Goal: Task Accomplishment & Management: Manage account settings

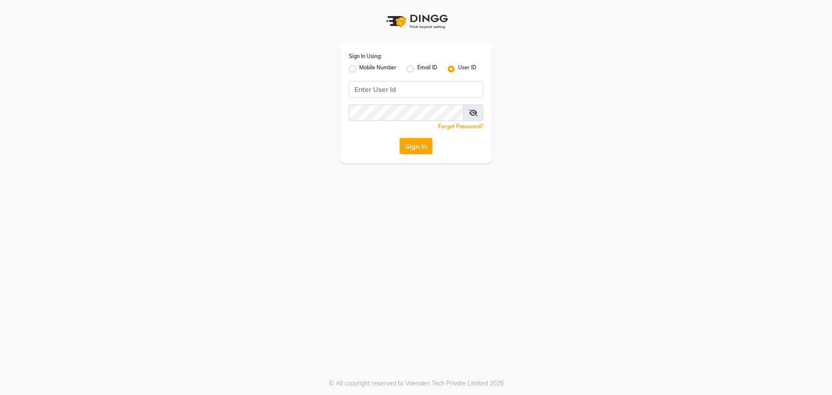
click at [359, 67] on label "Mobile Number" at bounding box center [377, 69] width 37 height 10
click at [359, 67] on input "Mobile Number" at bounding box center [362, 67] width 6 height 6
radio input "true"
radio input "false"
click at [439, 82] on input "Username" at bounding box center [430, 89] width 105 height 16
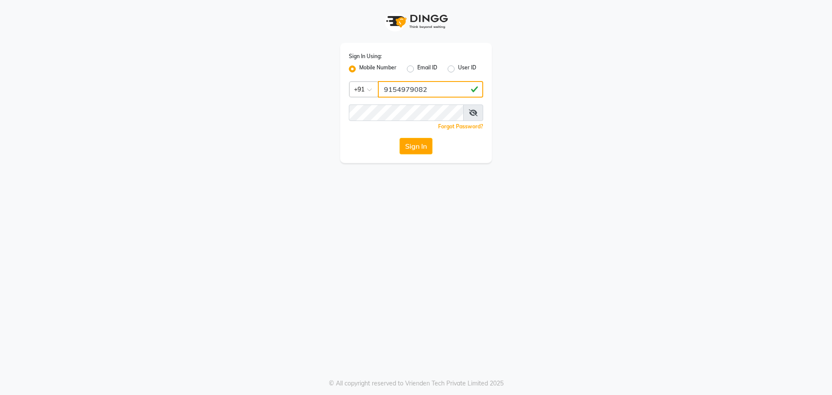
type input "9154979082"
click at [400, 138] on button "Sign In" at bounding box center [416, 146] width 33 height 16
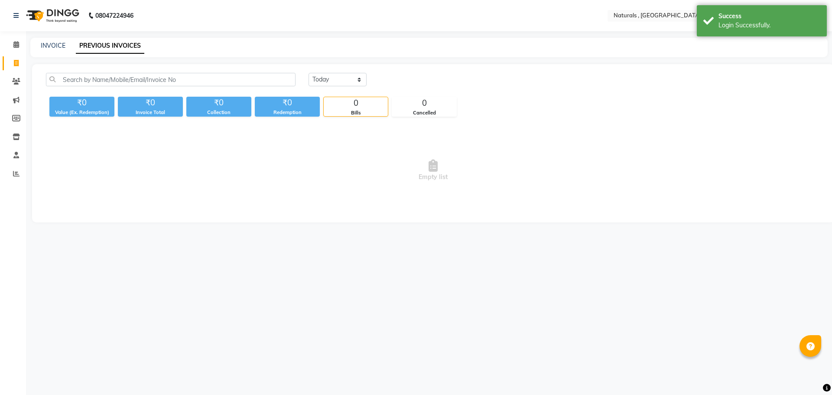
select select "en"
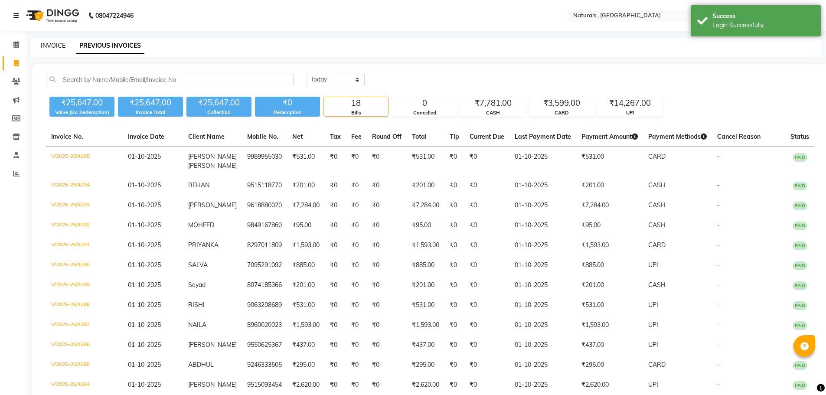
click at [52, 43] on link "INVOICE" at bounding box center [53, 46] width 25 height 8
select select "service"
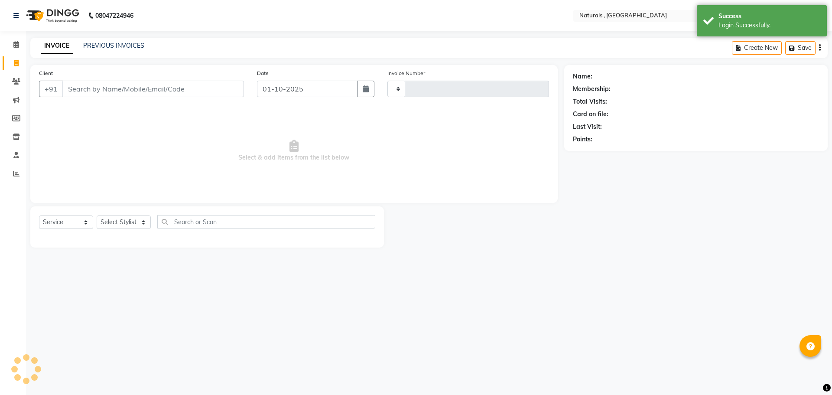
click at [101, 87] on input "Client" at bounding box center [153, 89] width 182 height 16
type input "4296"
select select "5818"
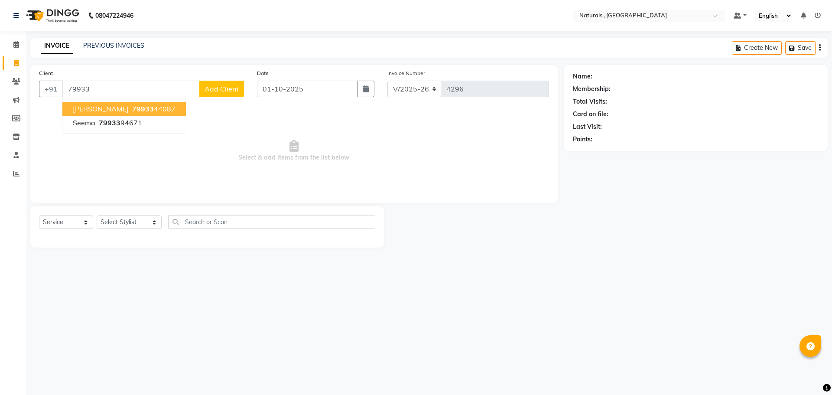
click at [132, 108] on span "79933" at bounding box center [143, 108] width 22 height 9
type input "7993344087"
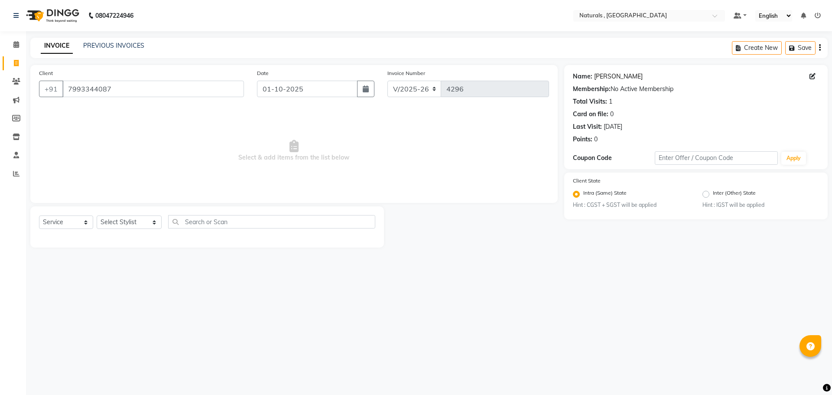
click at [608, 76] on link "Ayesha" at bounding box center [618, 76] width 49 height 9
click at [122, 45] on link "PREVIOUS INVOICES" at bounding box center [113, 46] width 61 height 8
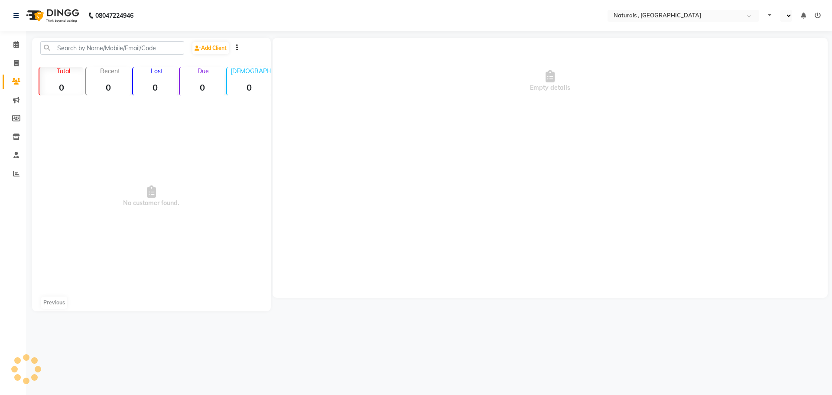
select select "en"
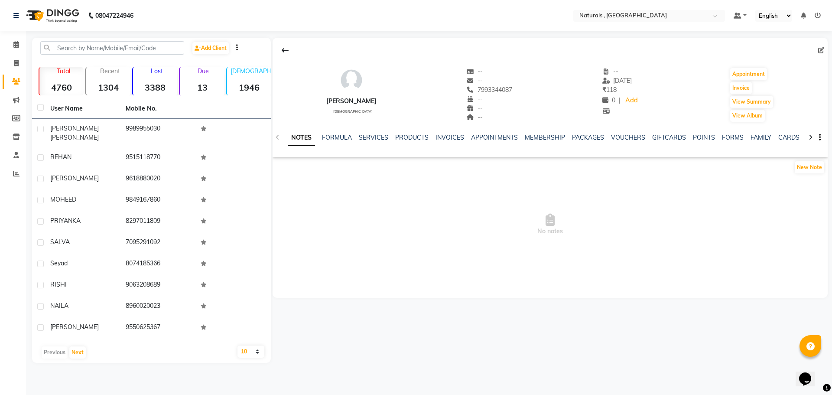
click at [382, 130] on div "NOTES FORMULA SERVICES PRODUCTS INVOICES APPOINTMENTS MEMBERSHIP PACKAGES VOUCH…" at bounding box center [550, 138] width 555 height 30
click at [377, 138] on link "SERVICES" at bounding box center [373, 137] width 29 height 8
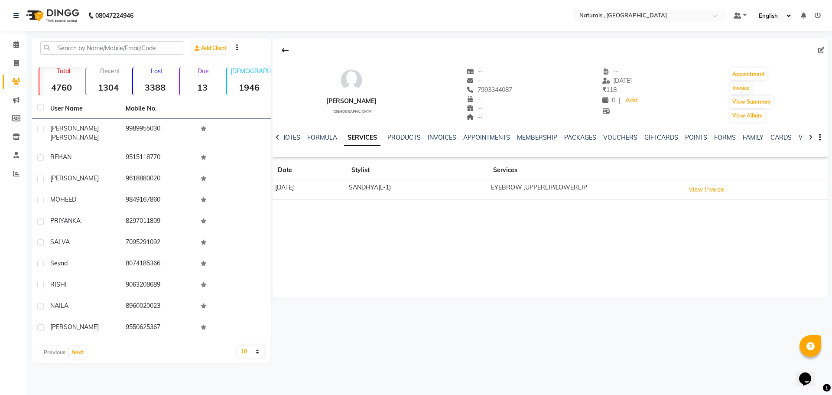
click at [328, 141] on div "FORMULA" at bounding box center [322, 137] width 30 height 9
click at [326, 137] on link "FORMULA" at bounding box center [322, 137] width 30 height 8
